Goal: Task Accomplishment & Management: Manage account settings

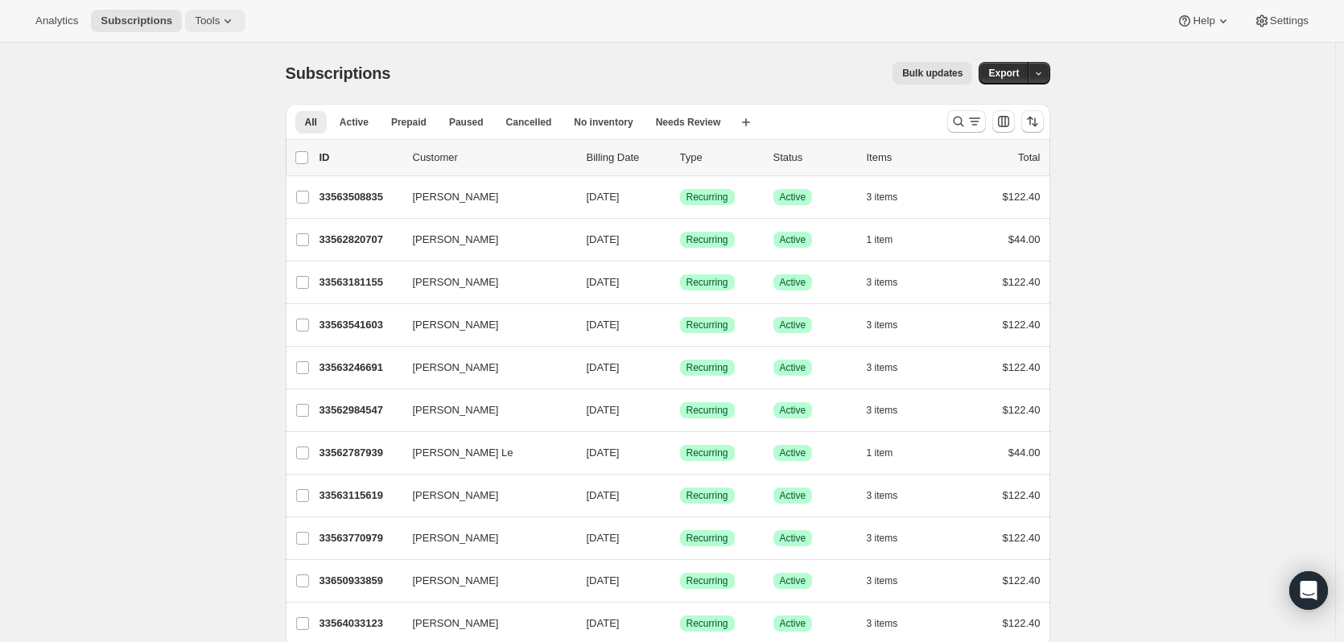
click at [199, 25] on span "Tools" at bounding box center [207, 20] width 25 height 13
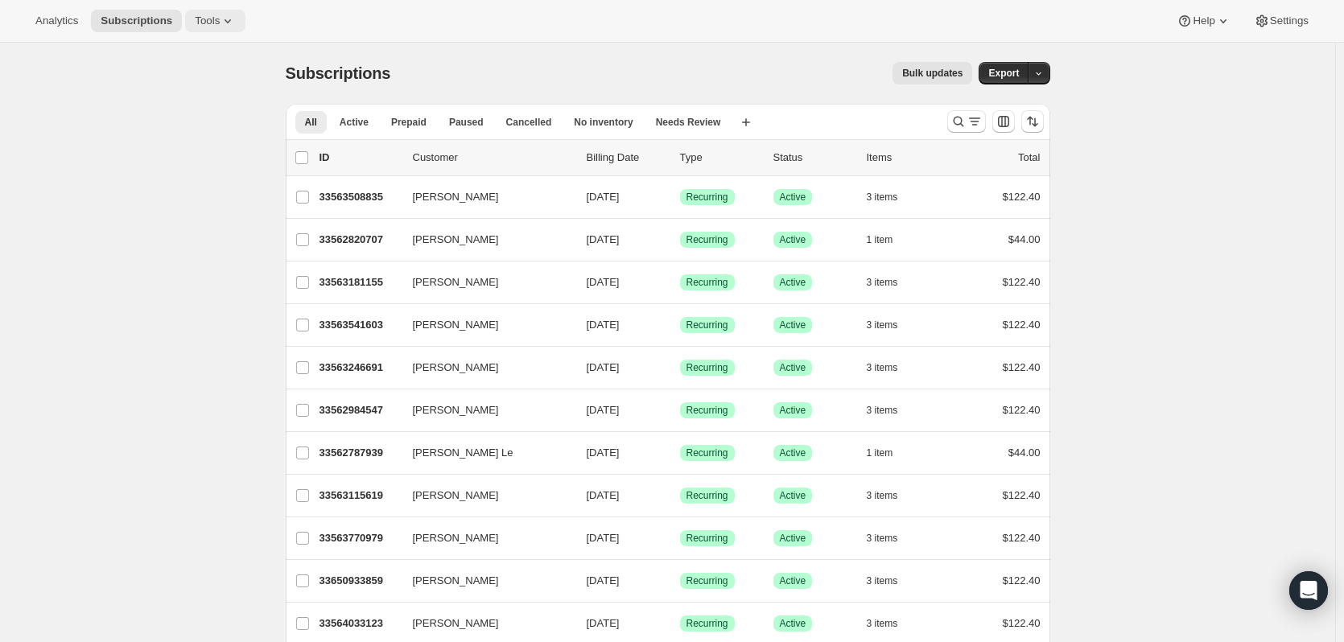
click at [220, 25] on icon at bounding box center [228, 21] width 16 height 16
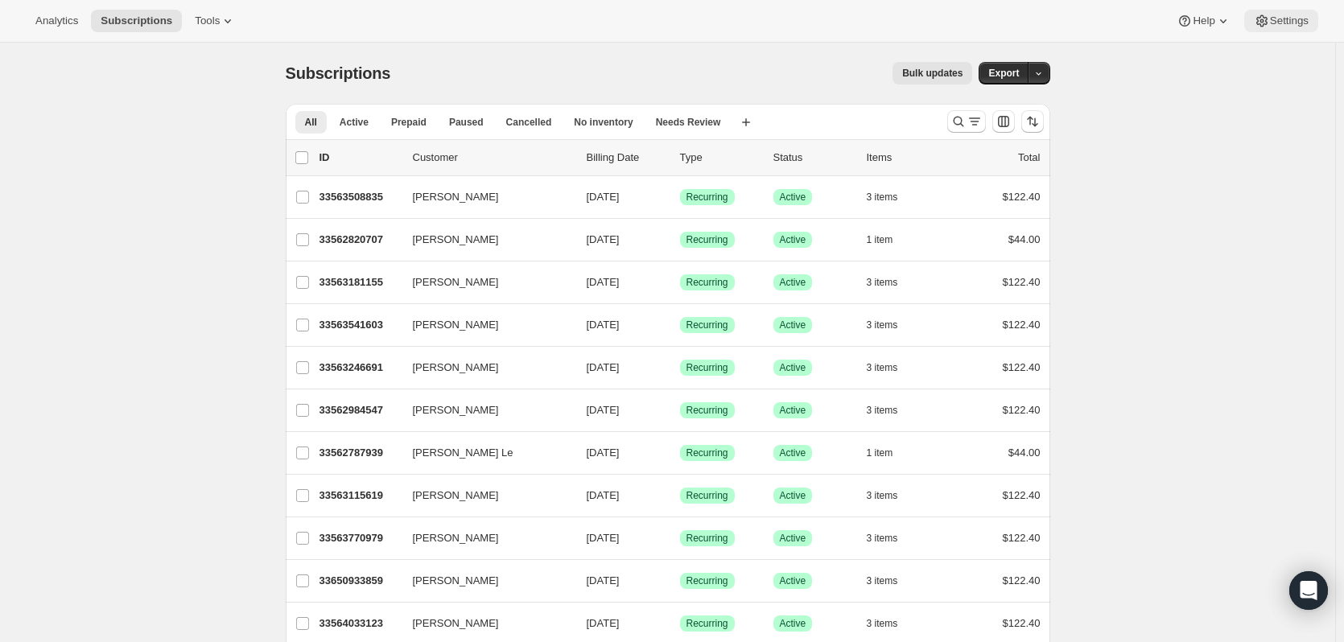
click at [1292, 16] on span "Settings" at bounding box center [1289, 20] width 39 height 13
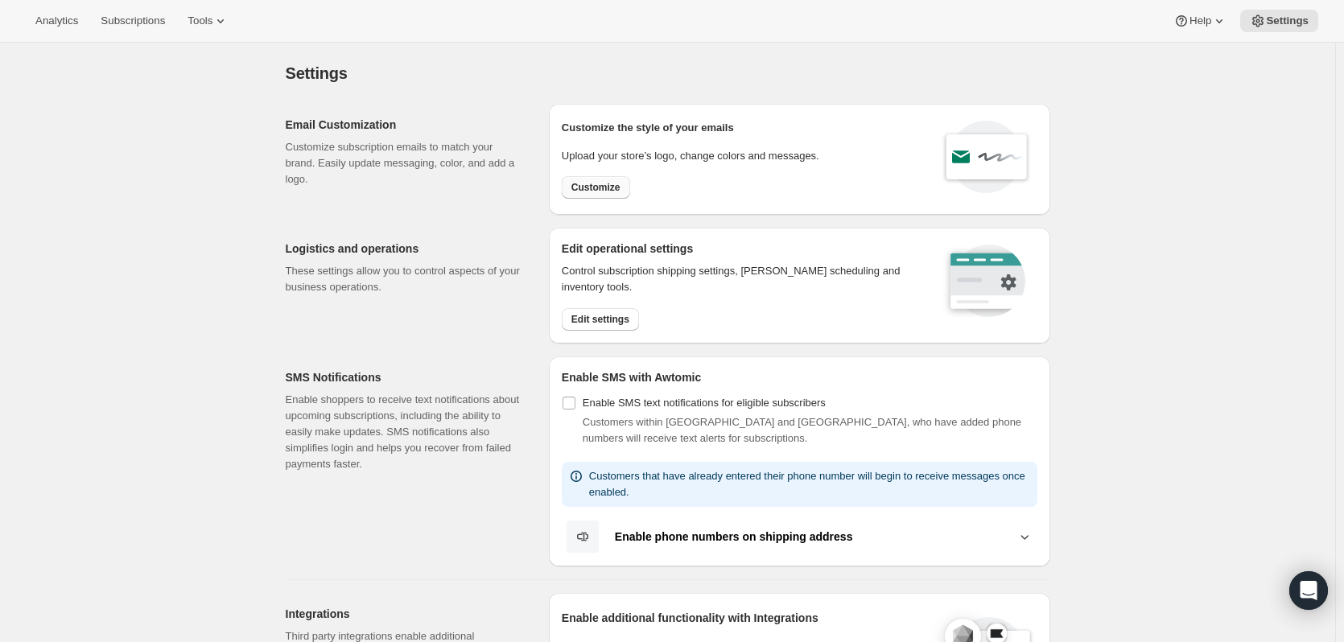
click at [613, 187] on span "Customize" at bounding box center [595, 187] width 49 height 13
select select "subscriptionMessage"
select select "5"
select select "15"
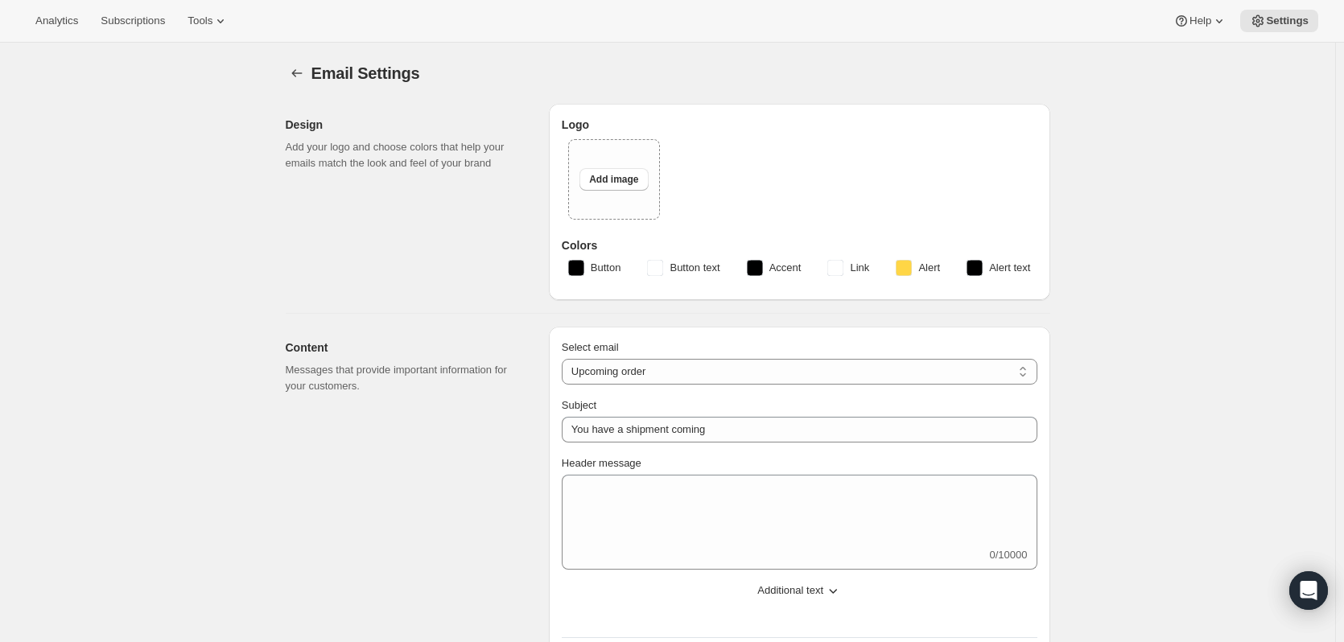
type input "Your next Clif Family Winery shipment is coming soon!"
type textarea "Your next shipment is processing soon!"
select select "7"
select select "10"
type input "Clif Family Winery"
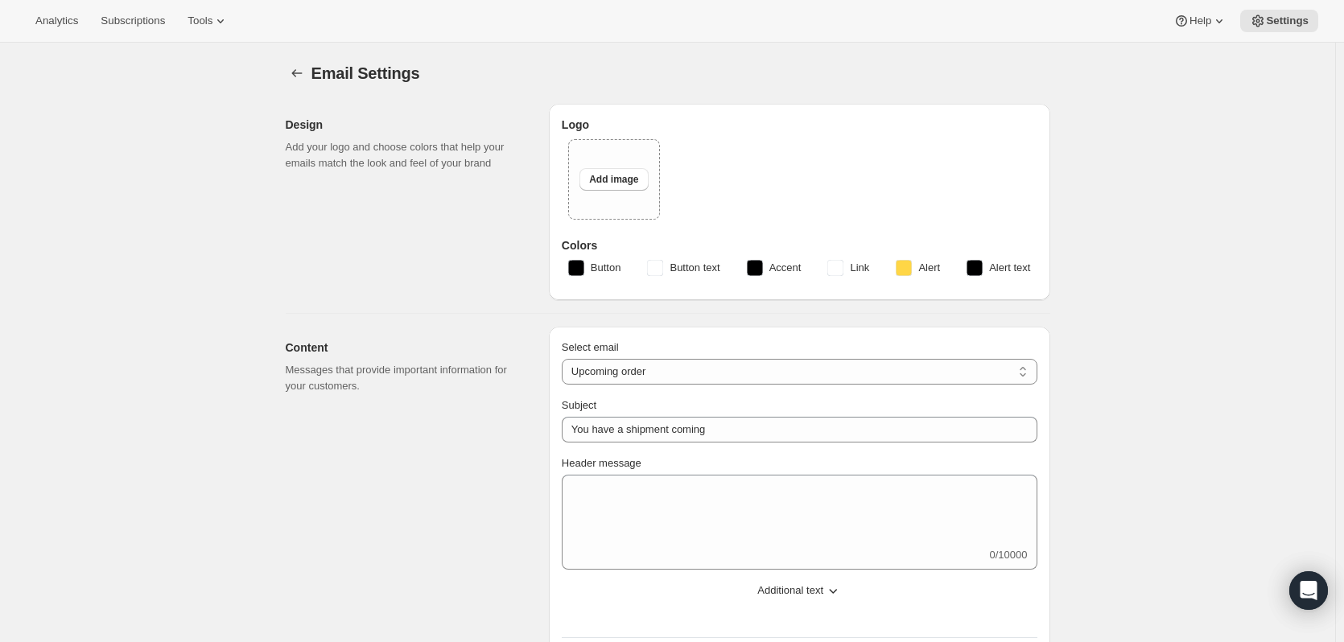
checkbox input "false"
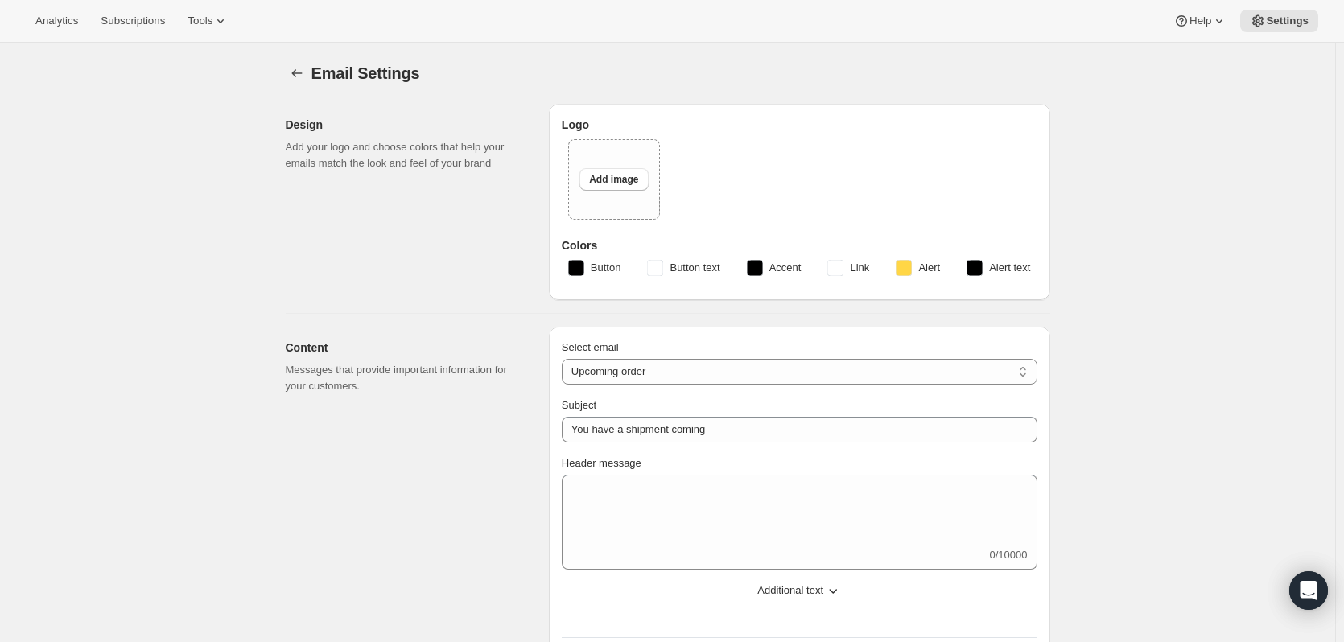
checkbox input "false"
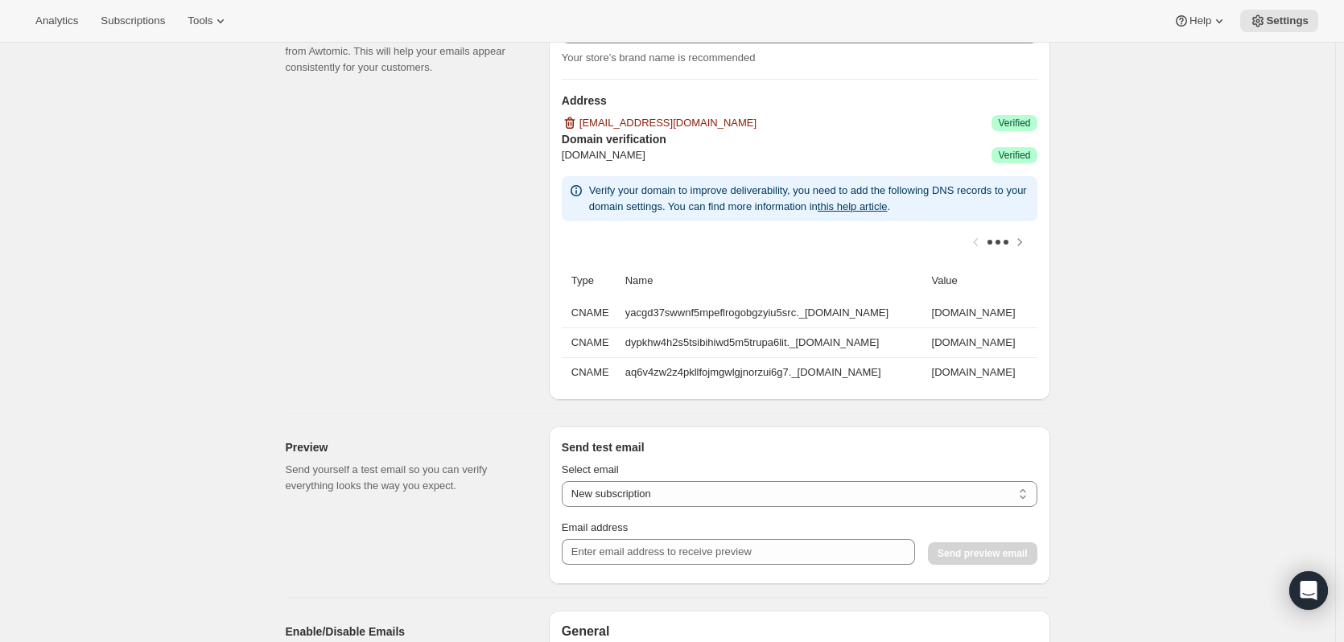
scroll to position [1046, 0]
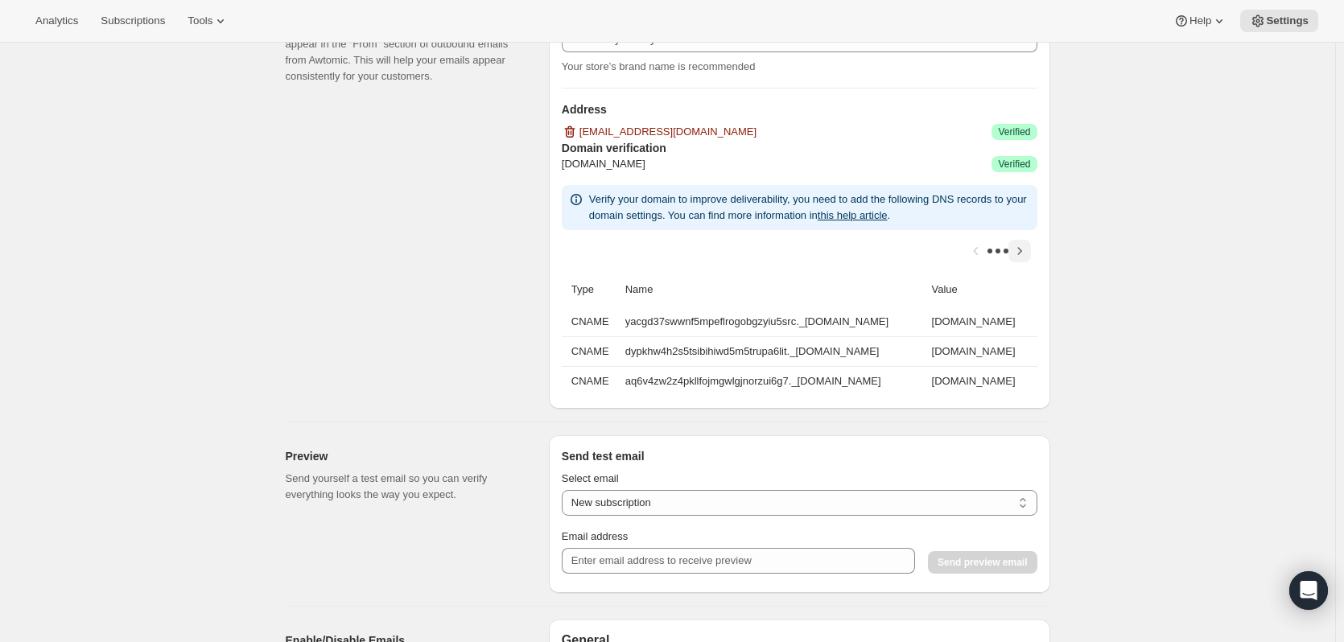
click at [1019, 253] on icon "Scroll table right one column" at bounding box center [1019, 251] width 16 height 16
click at [1019, 253] on div at bounding box center [800, 251] width 476 height 42
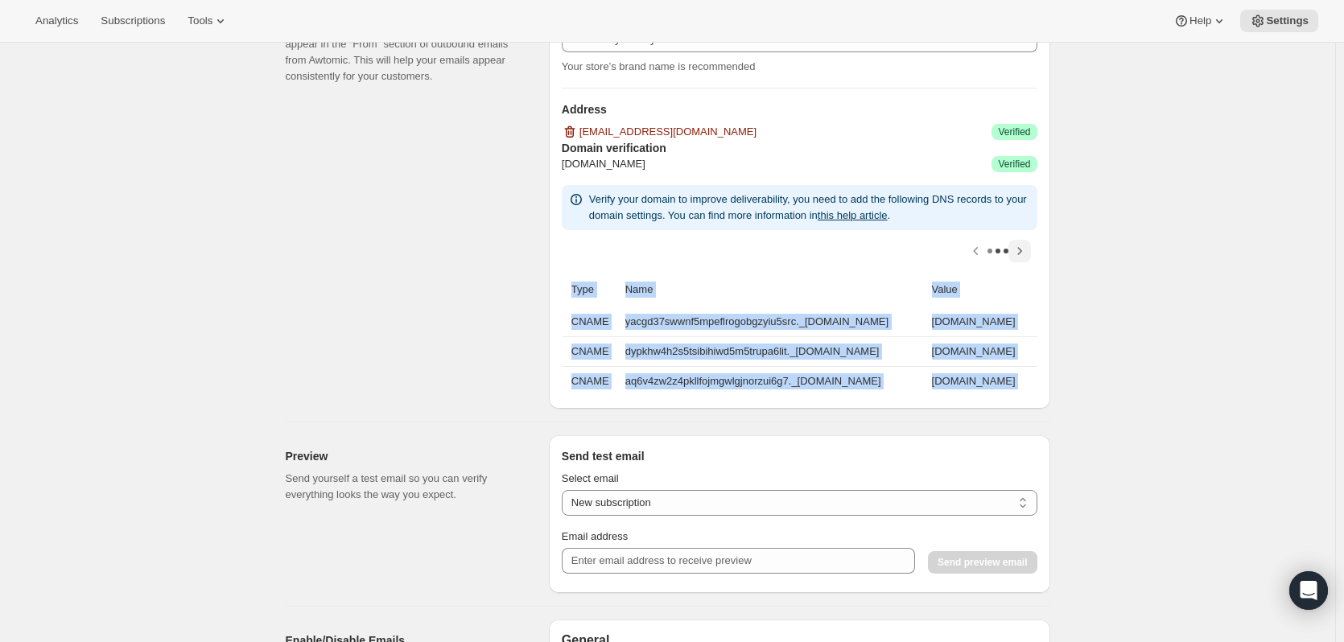
click at [1019, 253] on div at bounding box center [800, 251] width 476 height 42
click at [975, 253] on icon "Scroll table left one column" at bounding box center [976, 251] width 16 height 16
click at [975, 253] on div at bounding box center [800, 251] width 476 height 42
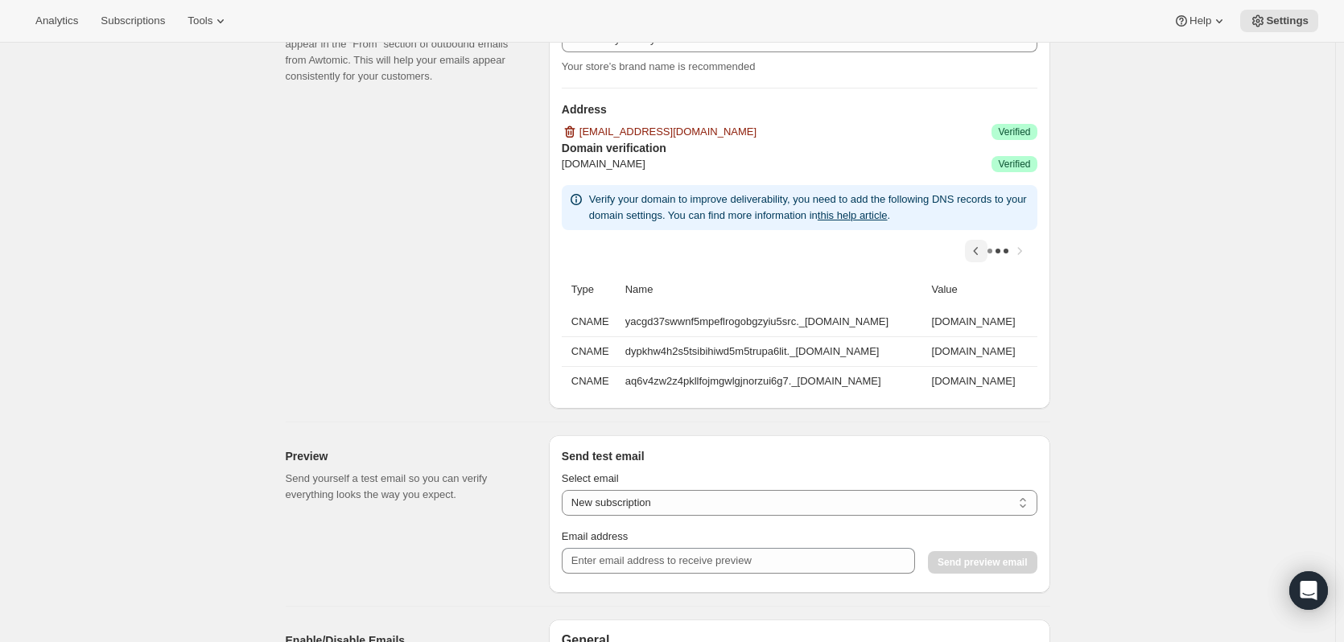
click at [975, 253] on div at bounding box center [800, 251] width 476 height 42
drag, startPoint x: 578, startPoint y: 288, endPoint x: 1053, endPoint y: 383, distance: 484.9
click at [1050, 383] on div "[PERSON_NAME] Clif Family Winery Your store’s brand name is recommended Address…" at bounding box center [799, 197] width 501 height 424
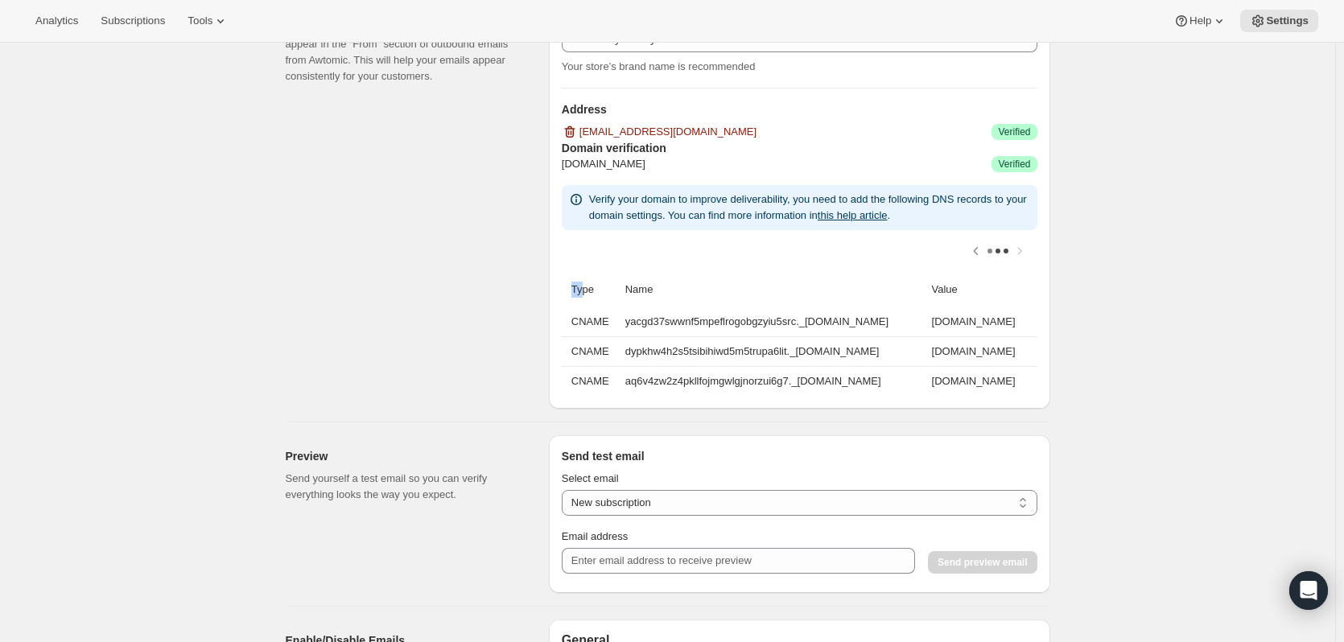
copy thead "T"
